Goal: Navigation & Orientation: Find specific page/section

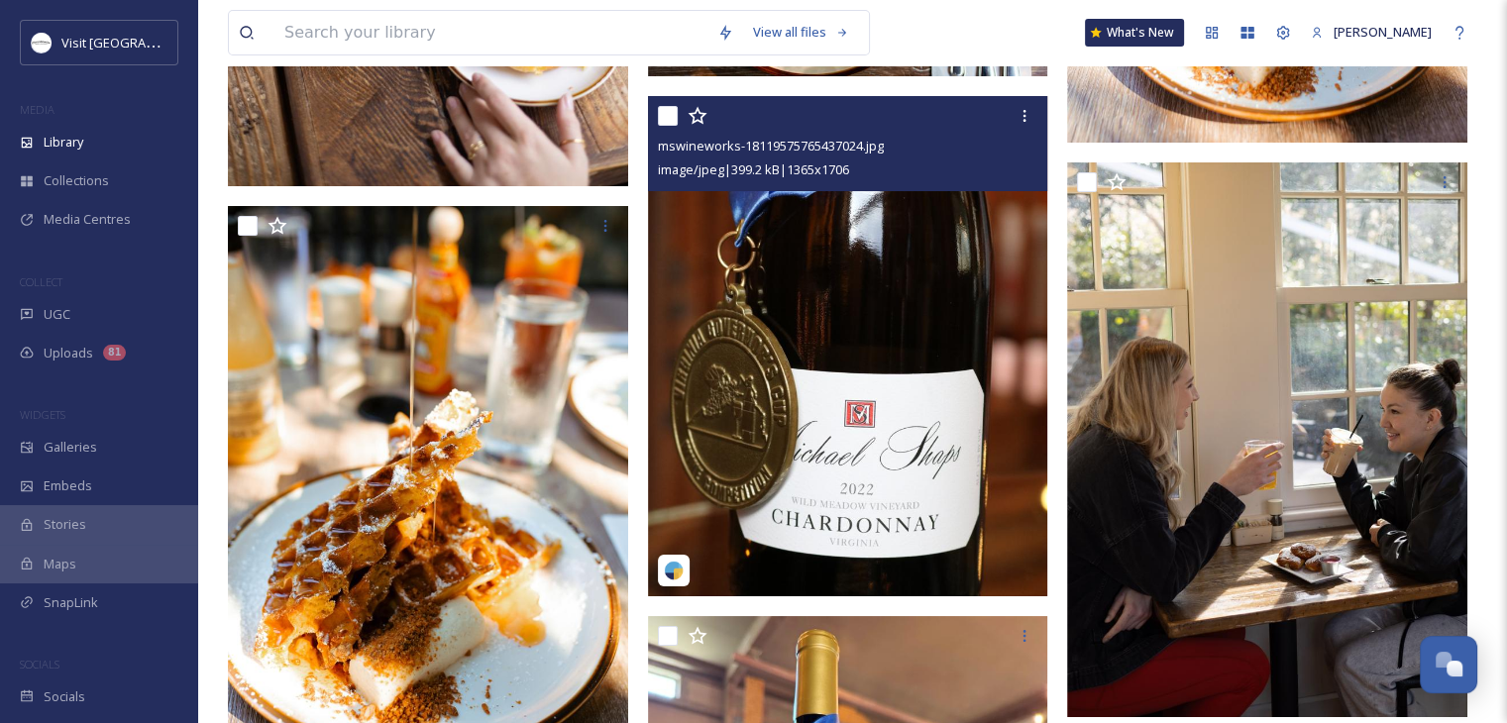
scroll to position [29939, 0]
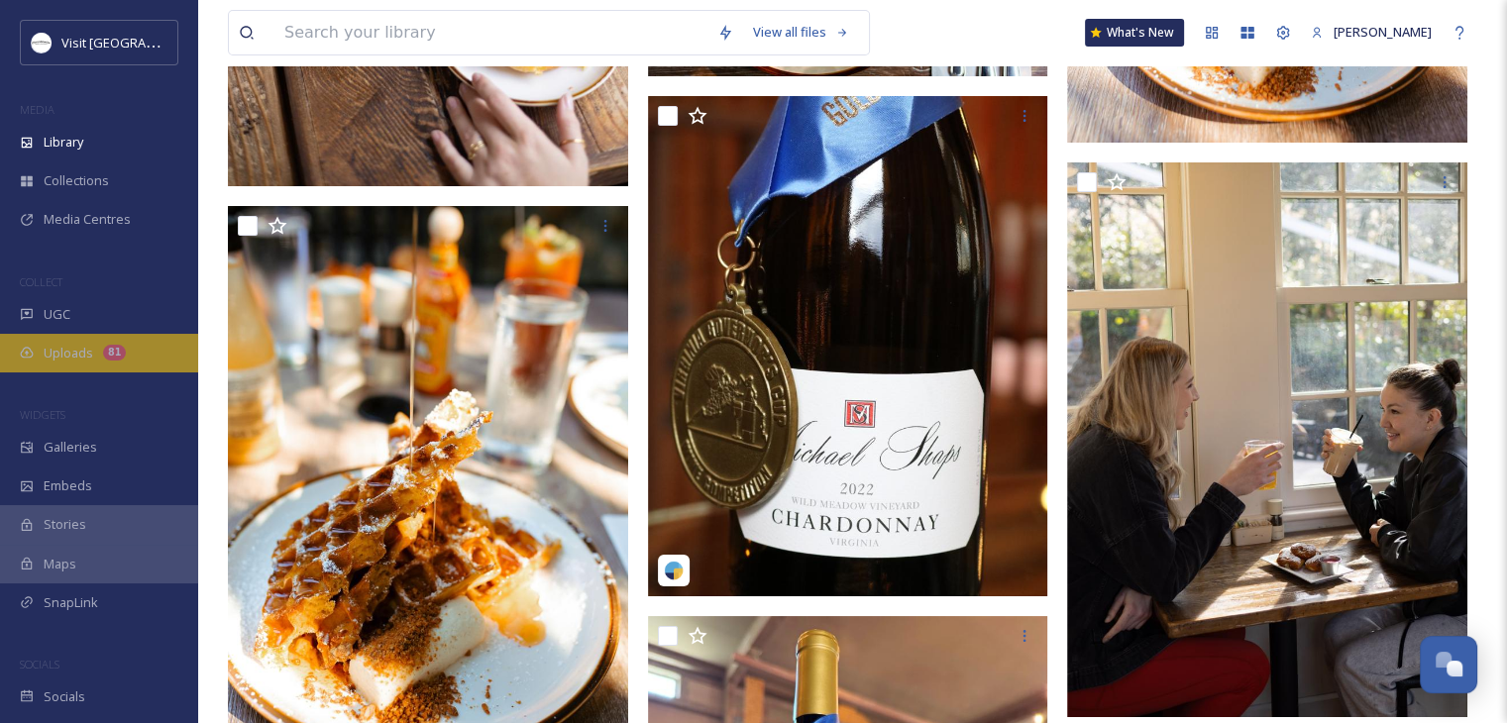
click at [148, 349] on div "Uploads 81" at bounding box center [99, 353] width 198 height 39
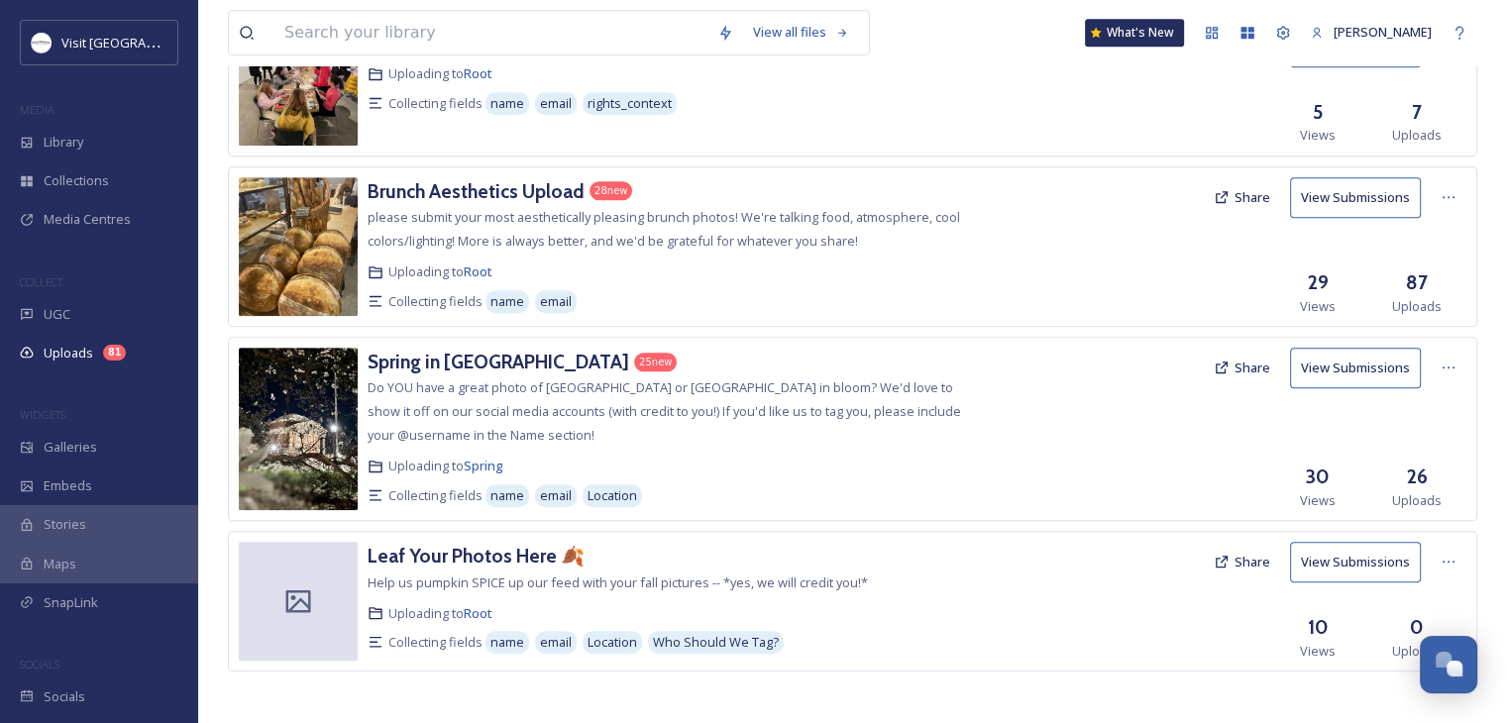
scroll to position [1010, 0]
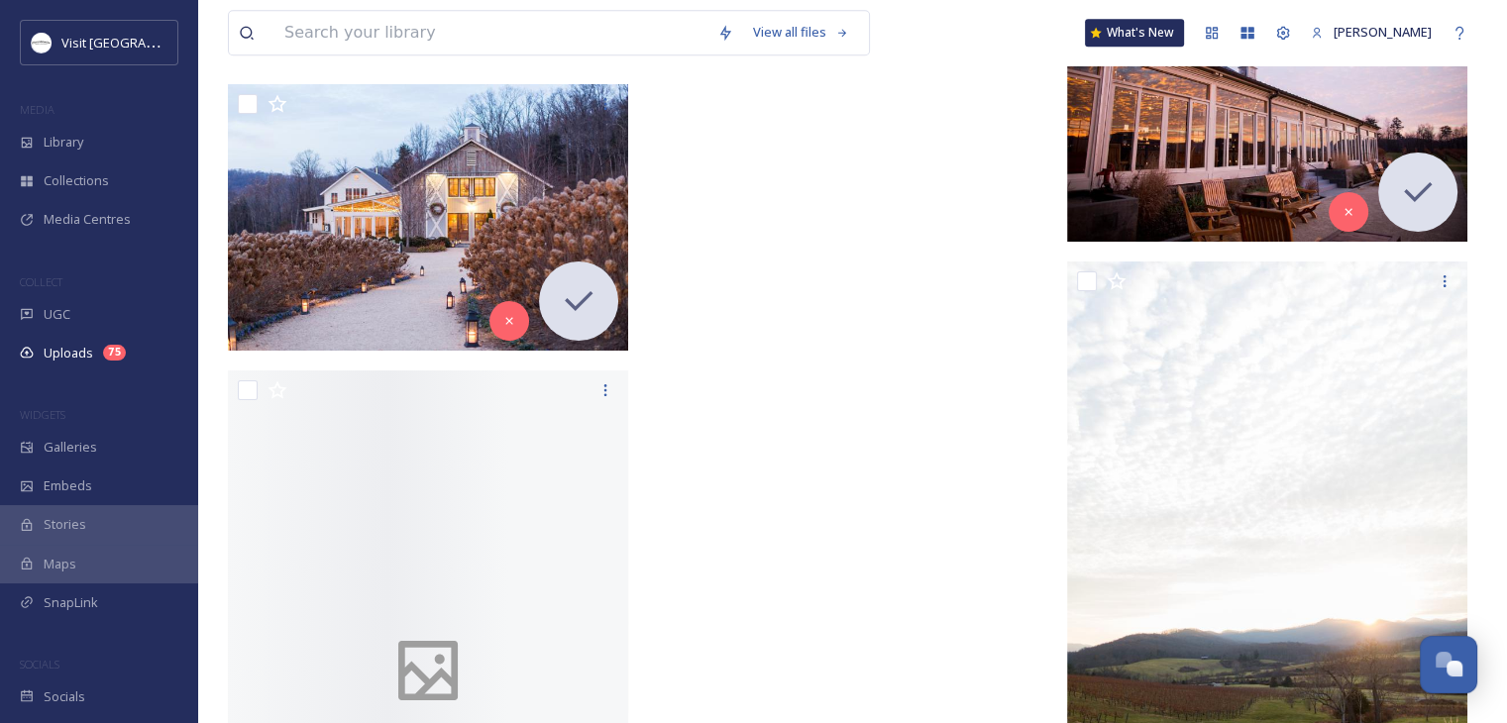
scroll to position [10055, 0]
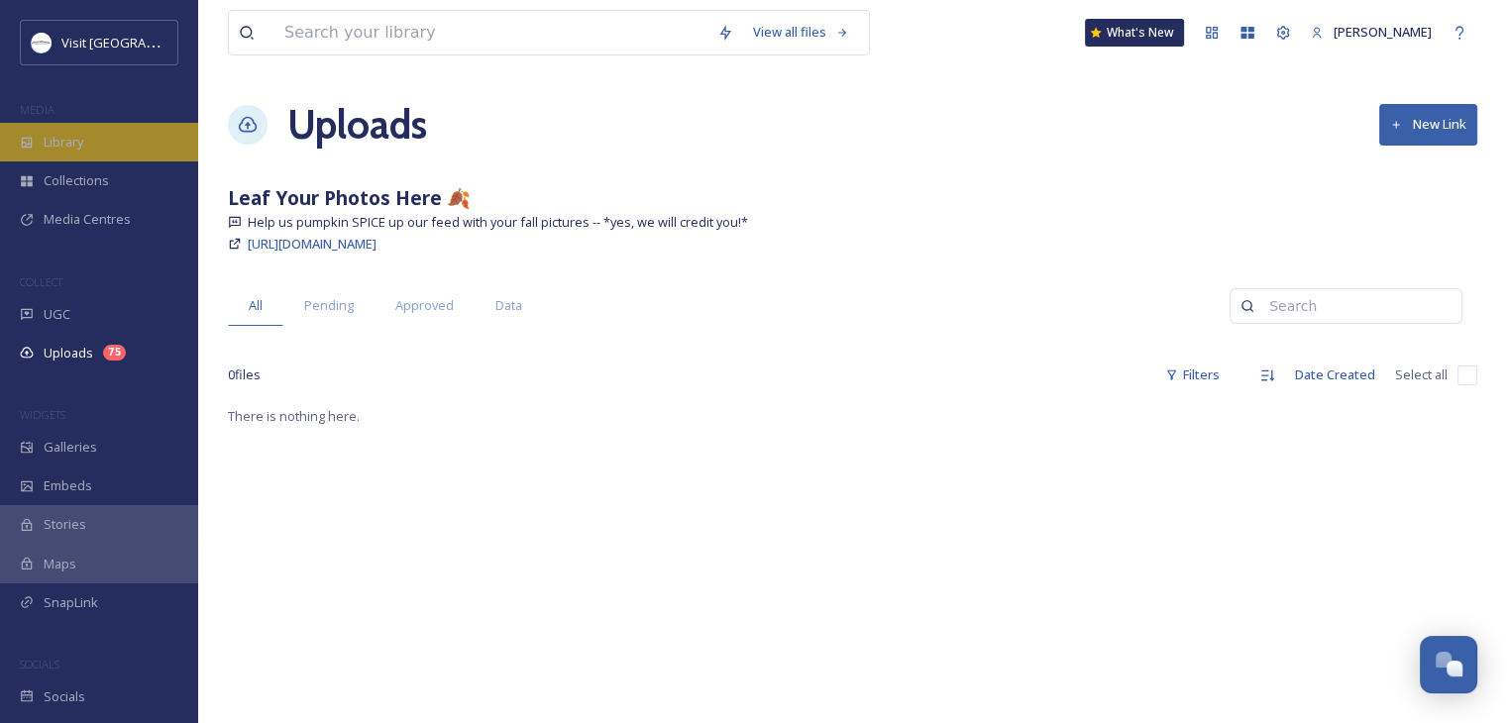
click at [82, 150] on span "Library" at bounding box center [64, 142] width 40 height 19
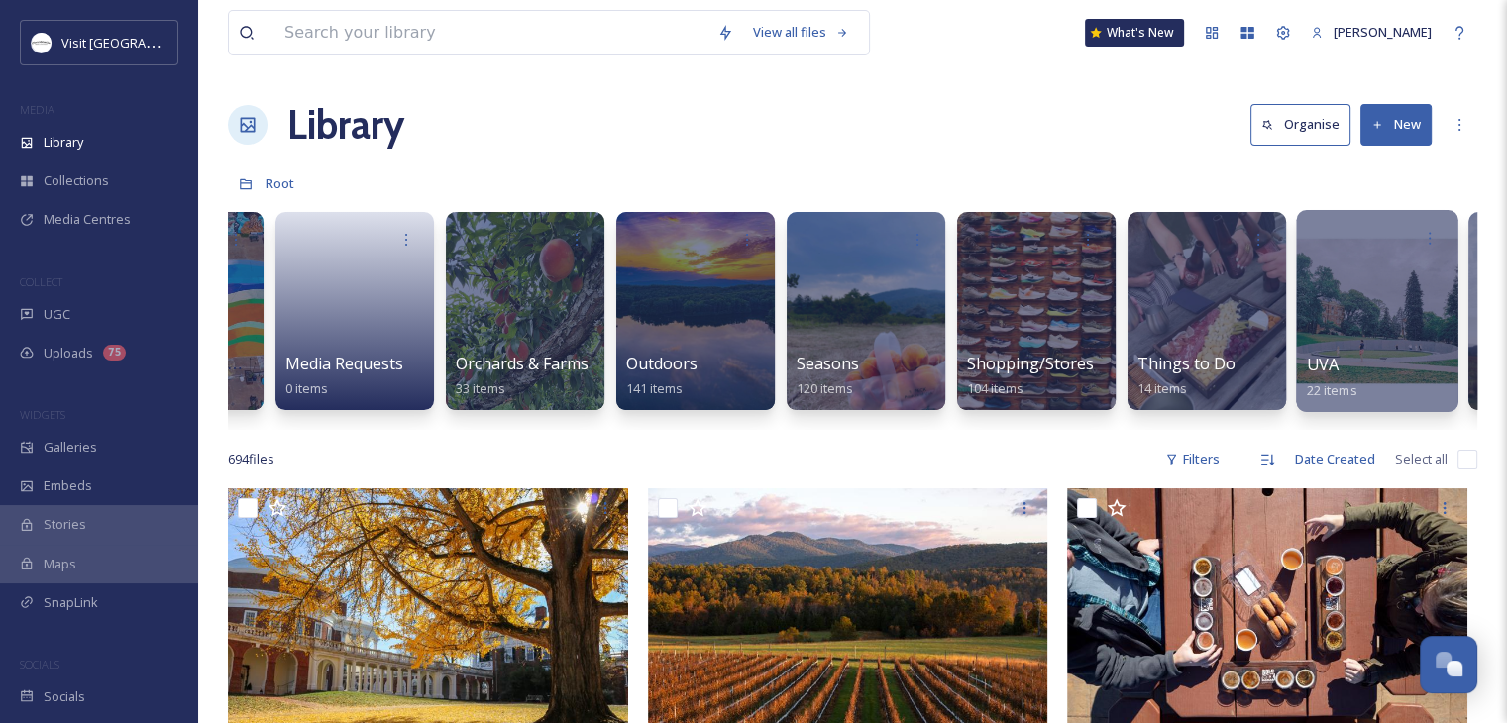
scroll to position [0, 2553]
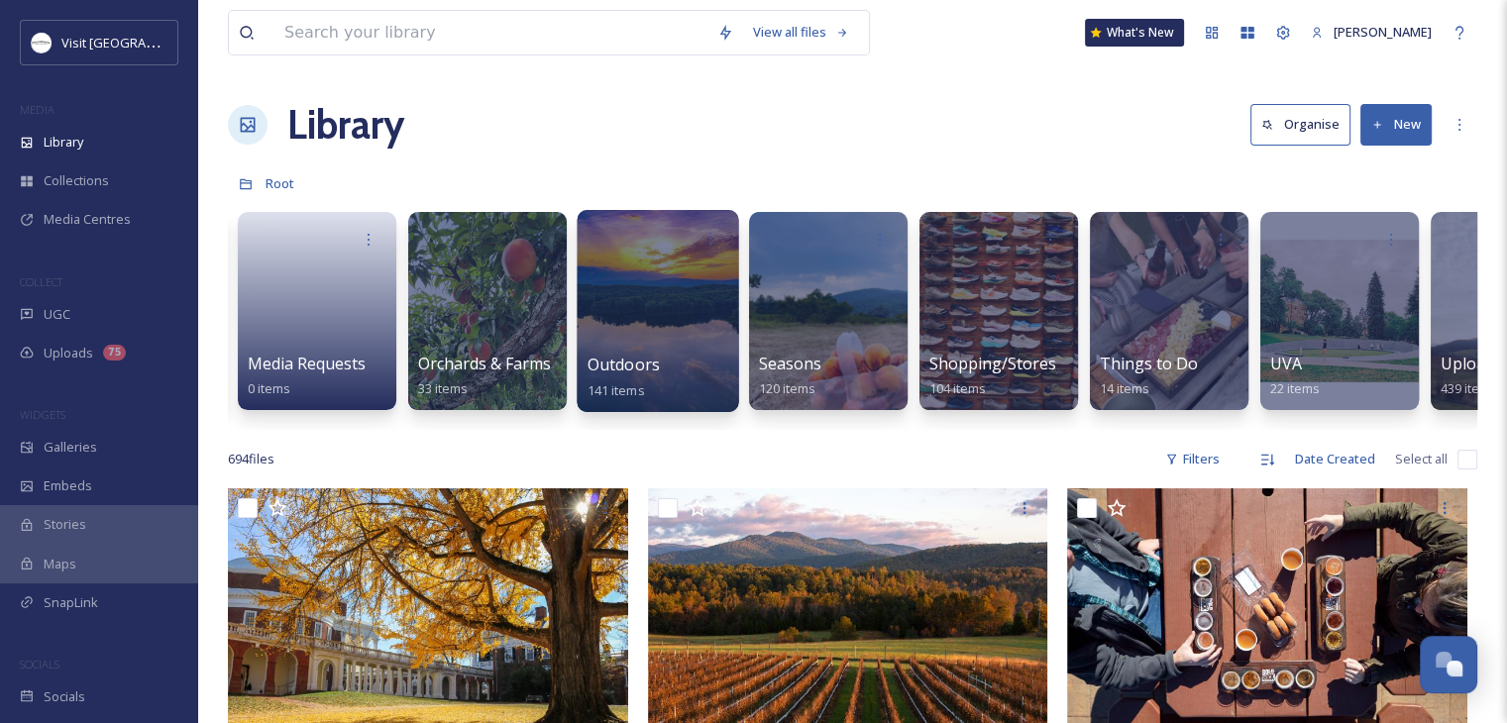
click at [619, 291] on div at bounding box center [658, 311] width 162 height 202
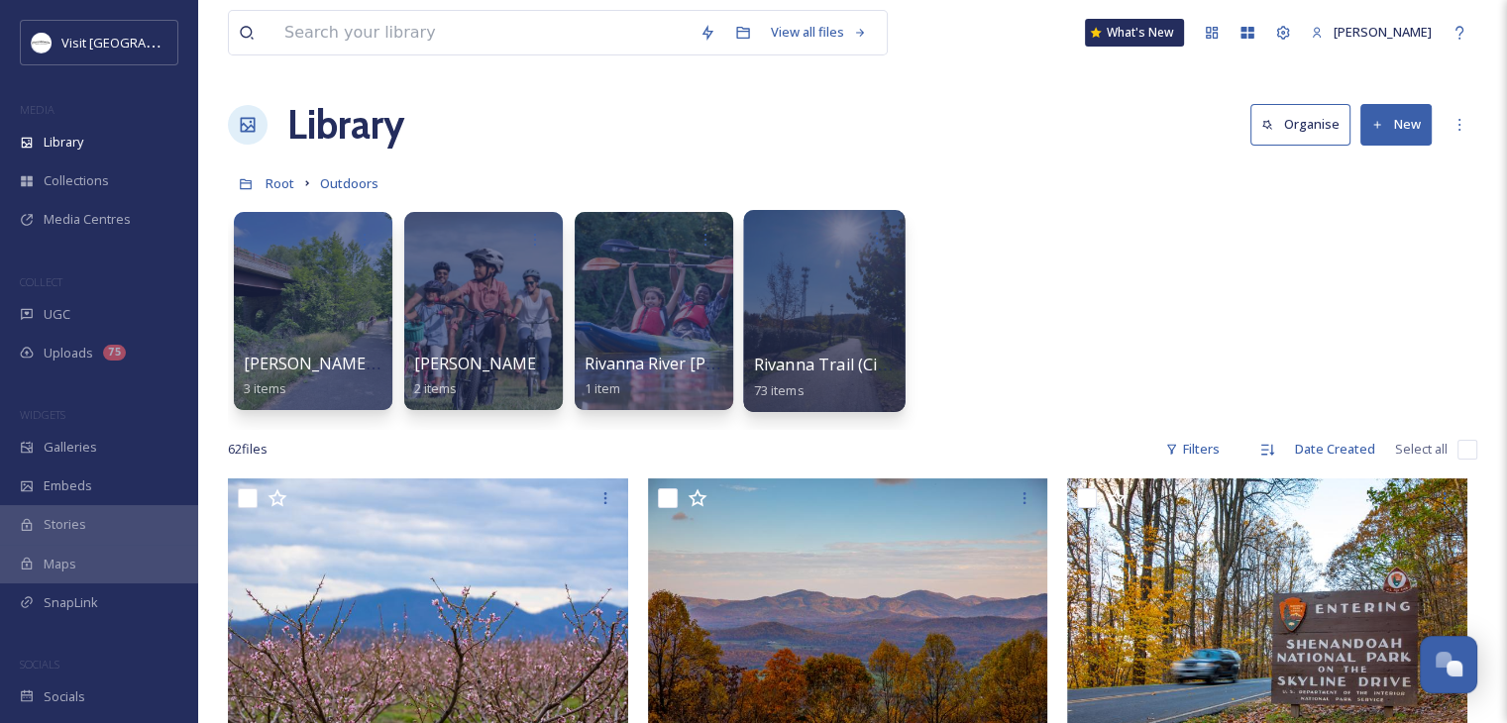
click at [856, 332] on div at bounding box center [824, 311] width 162 height 202
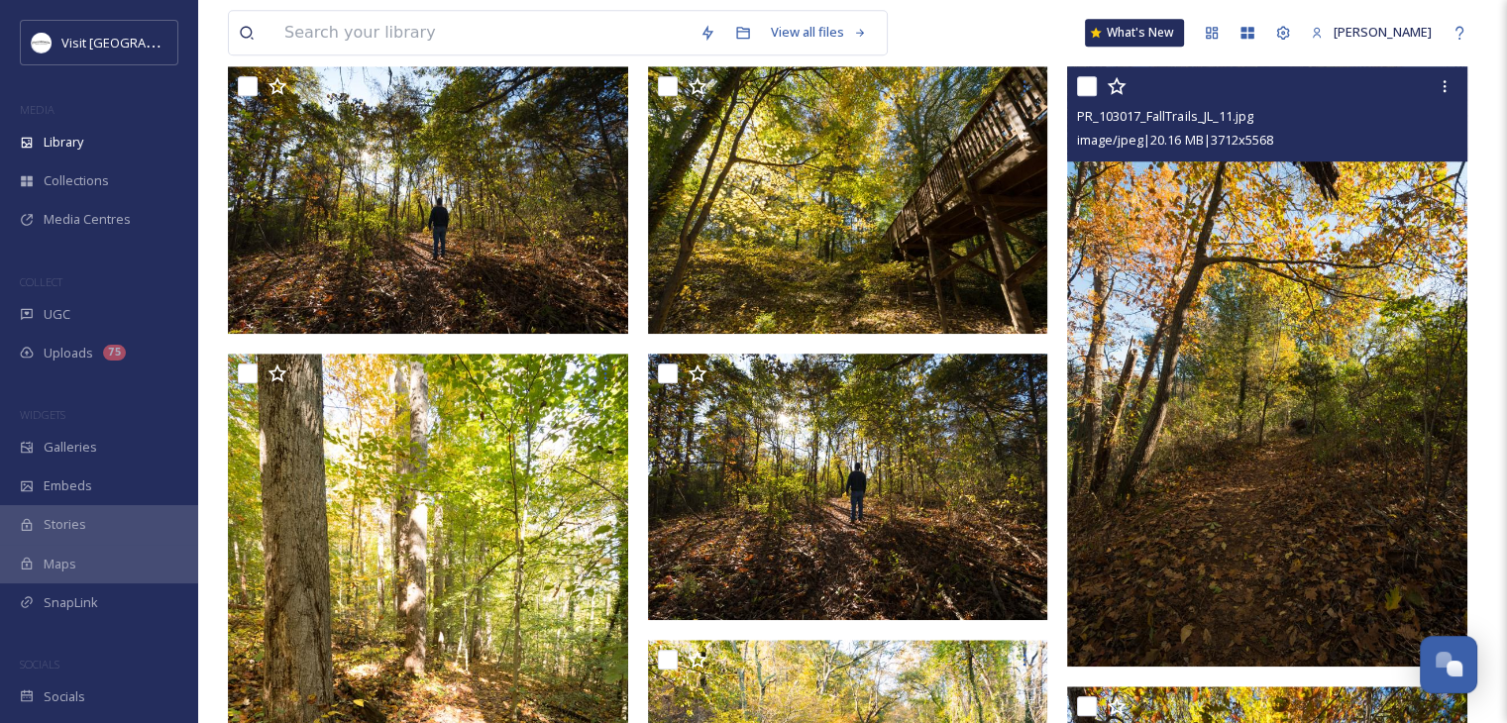
scroll to position [1883, 0]
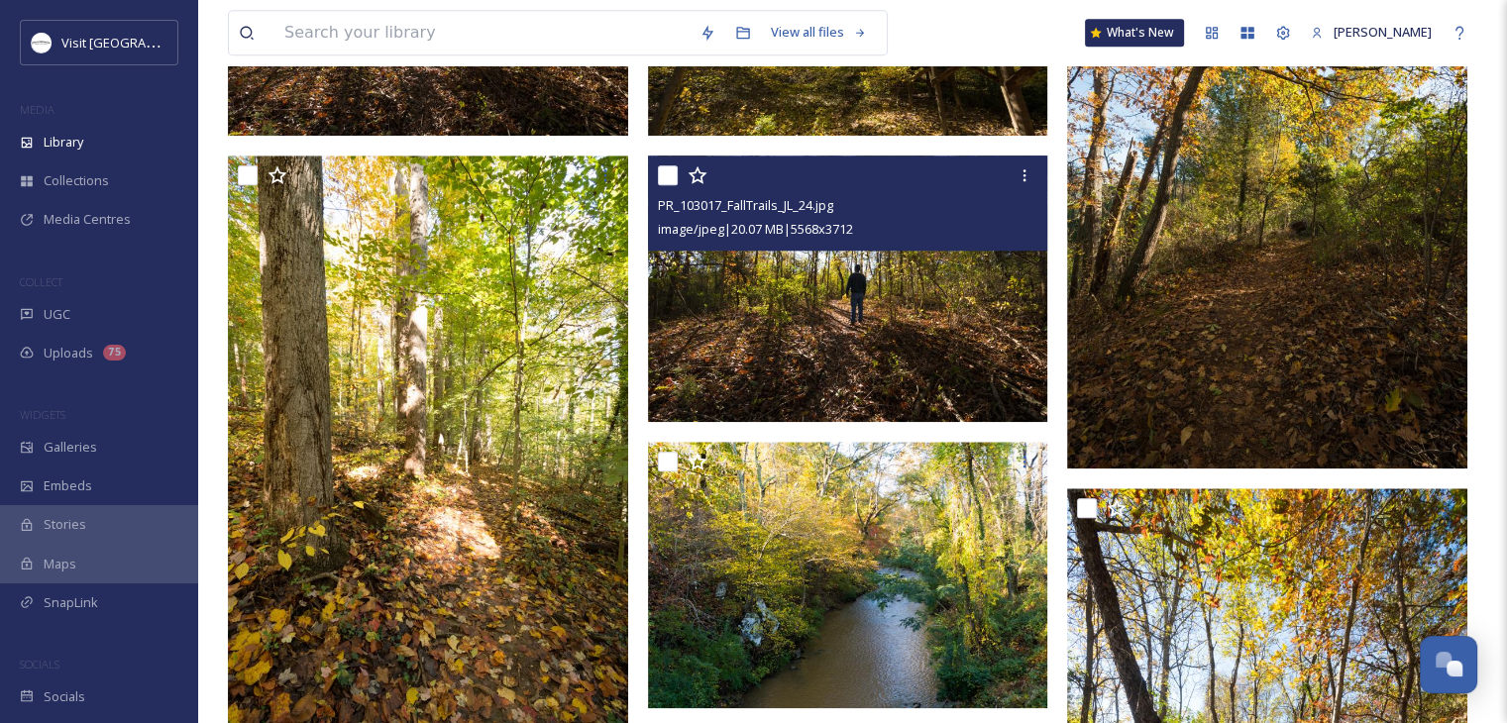
click at [852, 303] on img at bounding box center [848, 289] width 400 height 268
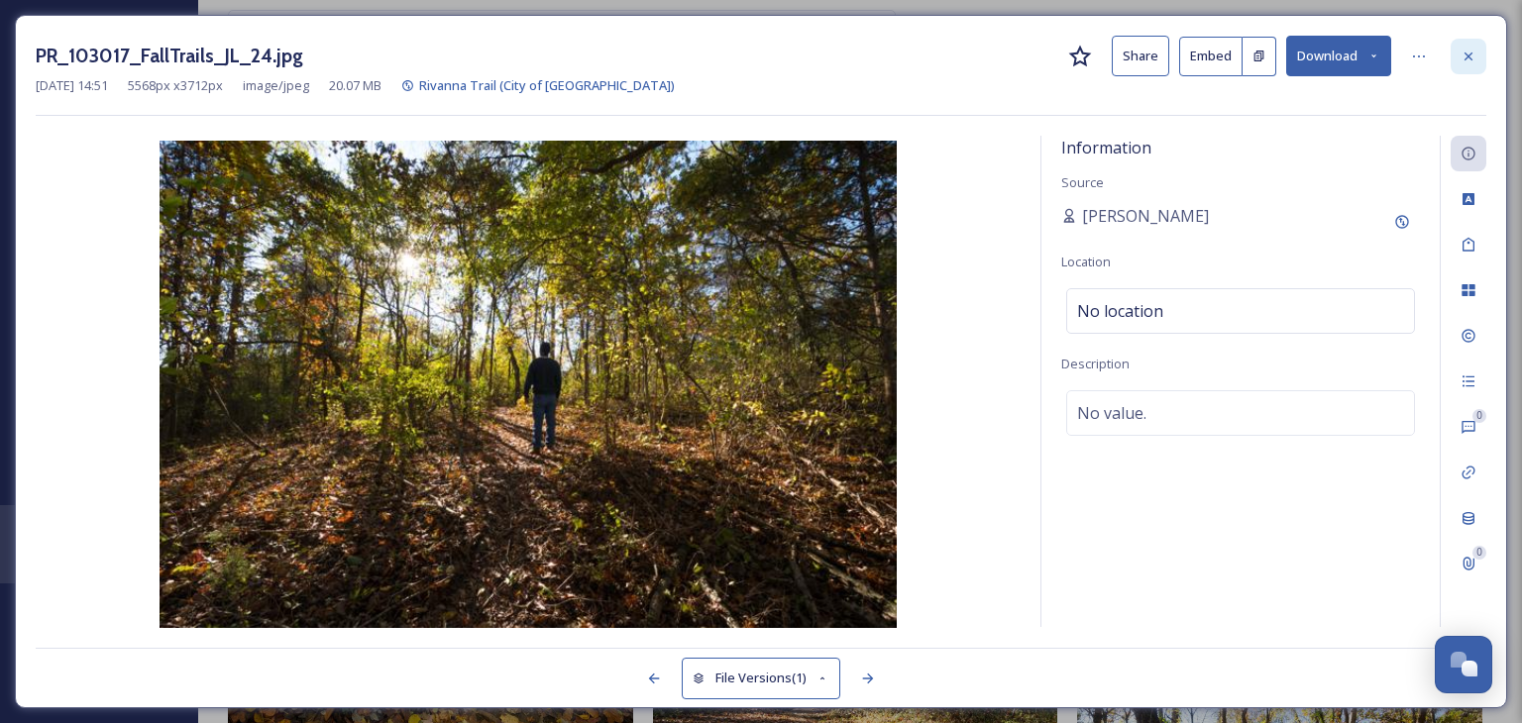
click at [1459, 51] on div at bounding box center [1469, 57] width 36 height 36
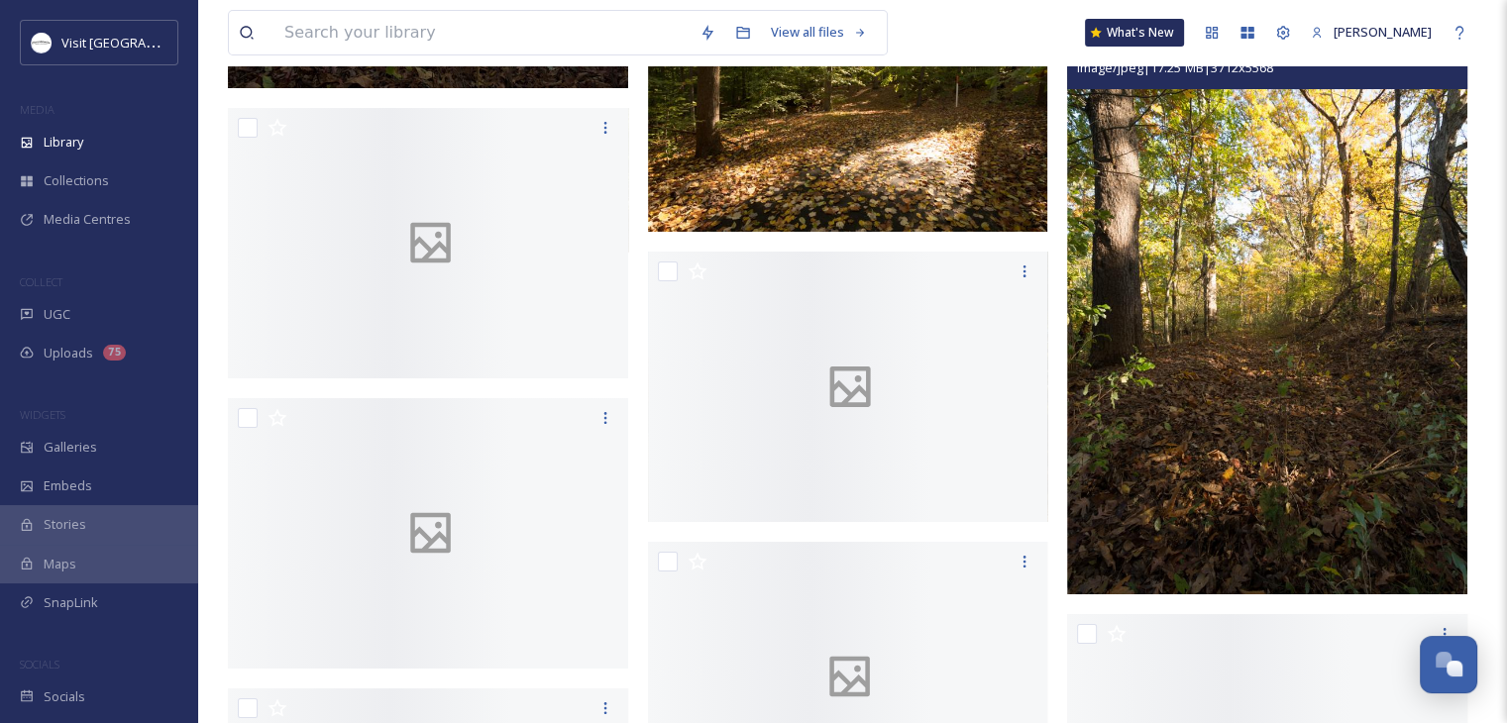
scroll to position [7630, 0]
